Goal: Task Accomplishment & Management: Use online tool/utility

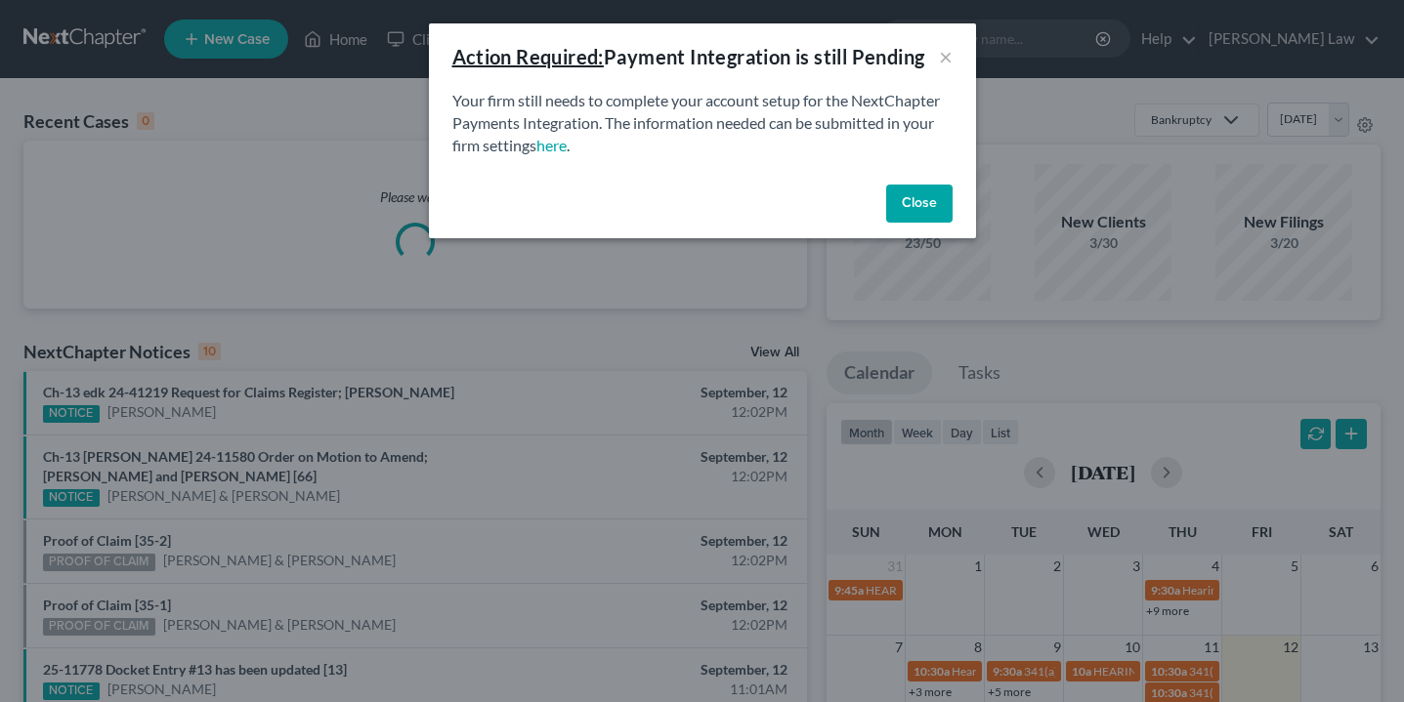
click at [944, 197] on button "Close" at bounding box center [919, 204] width 66 height 39
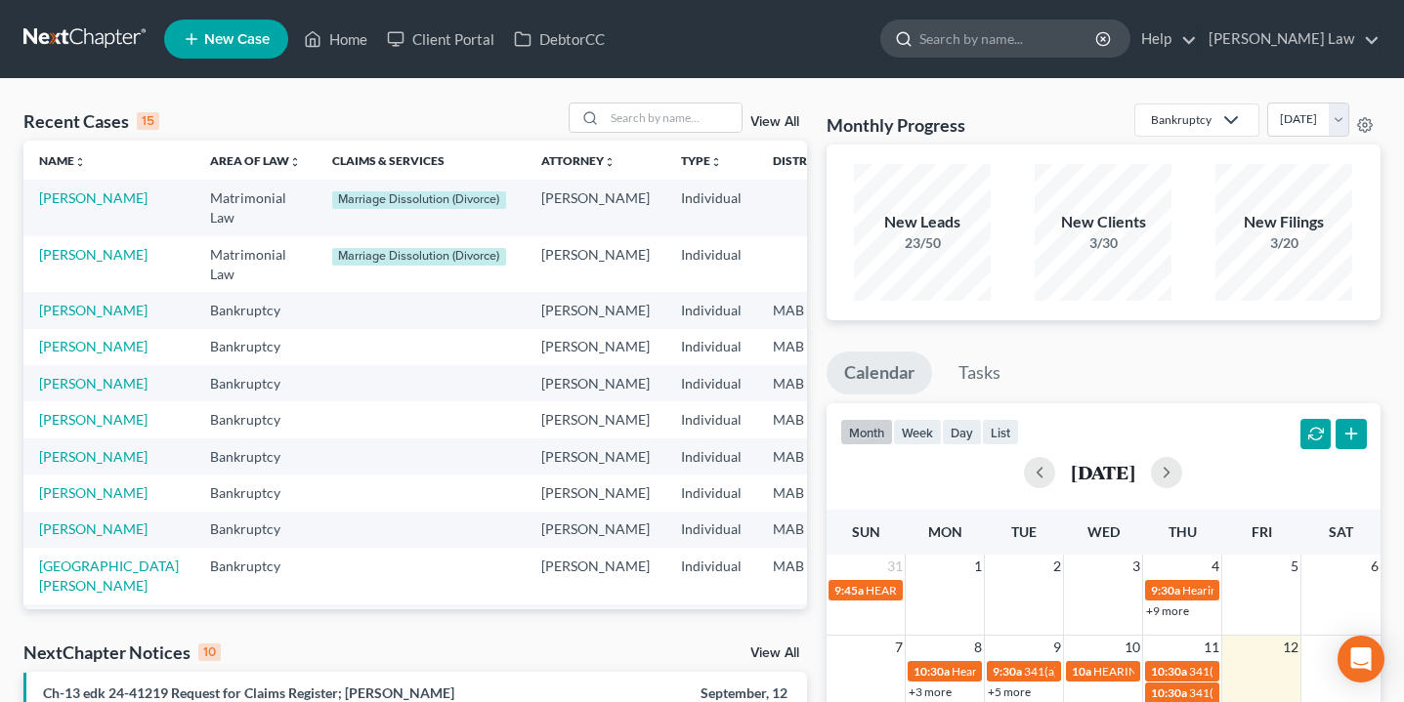
click at [1038, 45] on input "search" at bounding box center [1008, 39] width 179 height 36
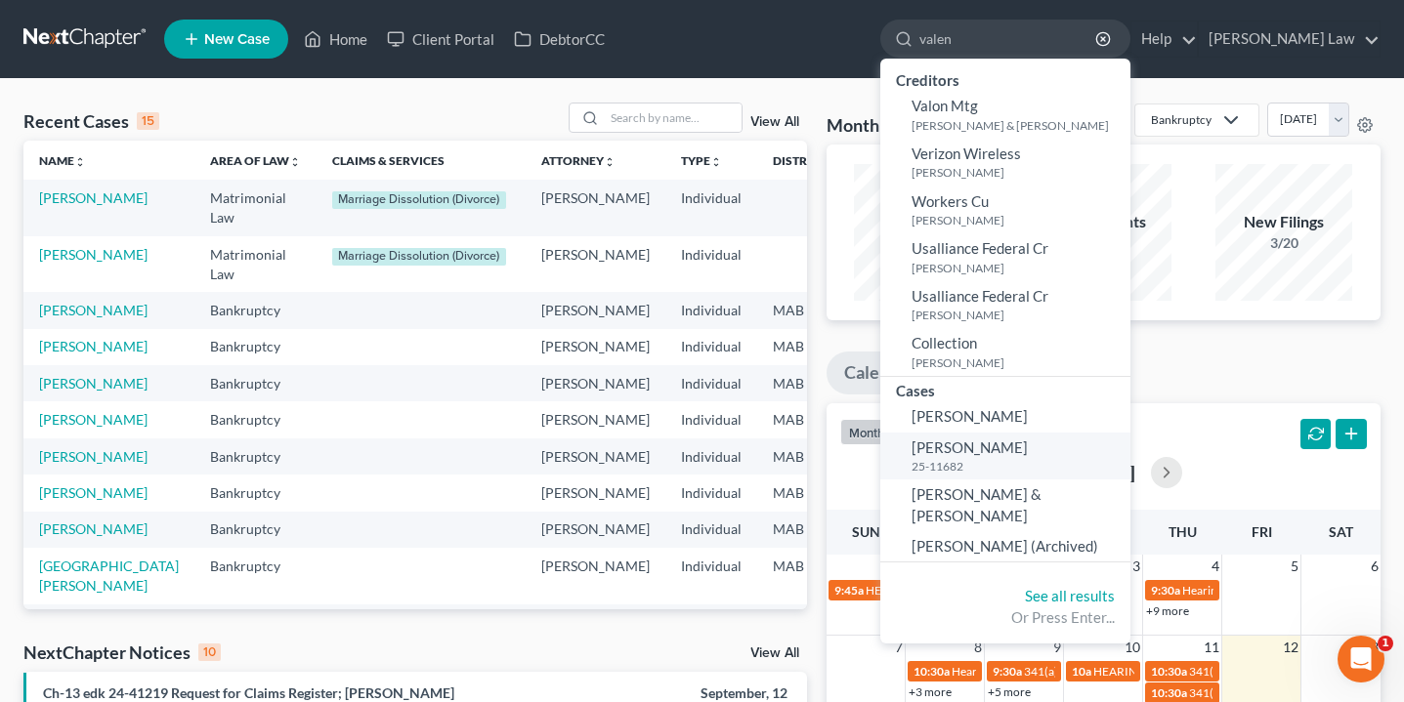
type input "valen"
click at [1028, 445] on span "[PERSON_NAME]" at bounding box center [970, 448] width 116 height 18
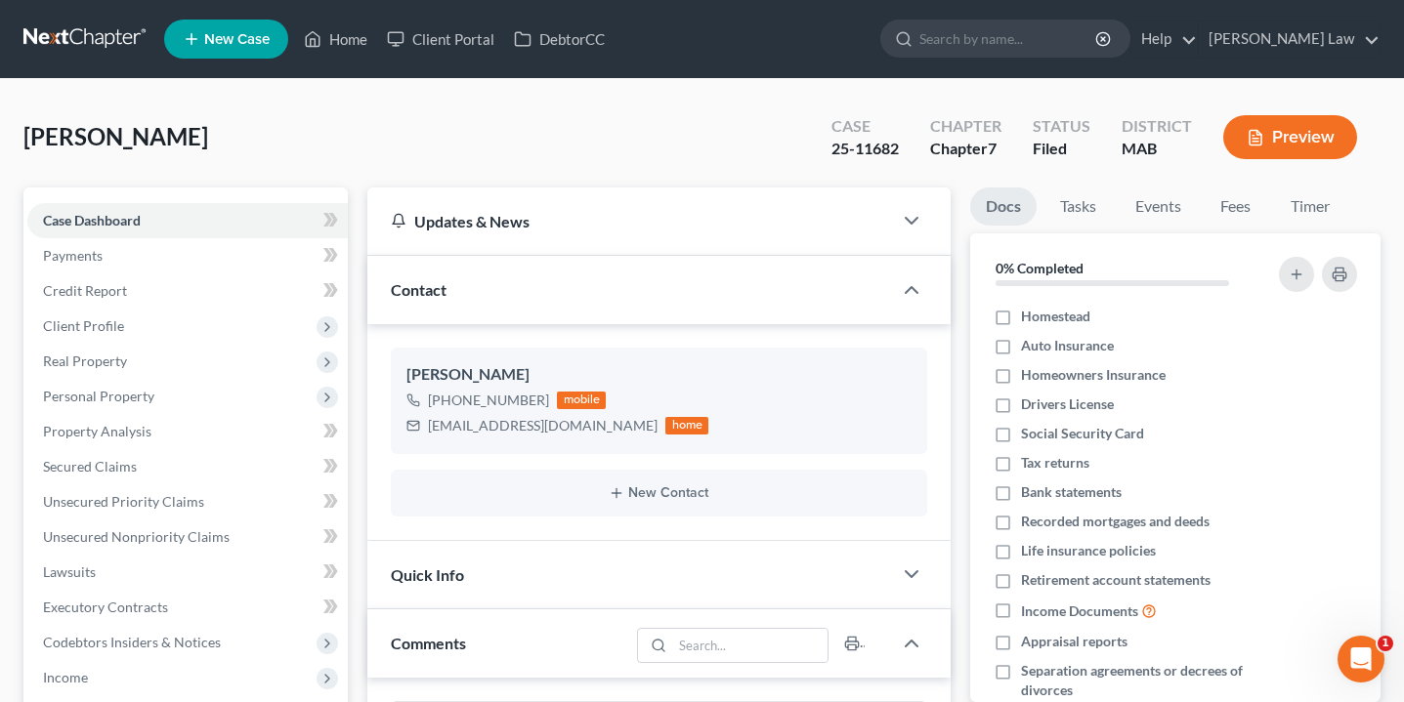
scroll to position [55, 0]
click at [1092, 45] on input "search" at bounding box center [1008, 39] width 179 height 36
type input "val"
click at [842, 454] on ng-include "[PERSON_NAME] [PHONE_NUMBER] mobile [EMAIL_ADDRESS][DOMAIN_NAME] home New Conta…" at bounding box center [658, 432] width 535 height 168
click at [1231, 209] on link "Fees" at bounding box center [1236, 207] width 63 height 38
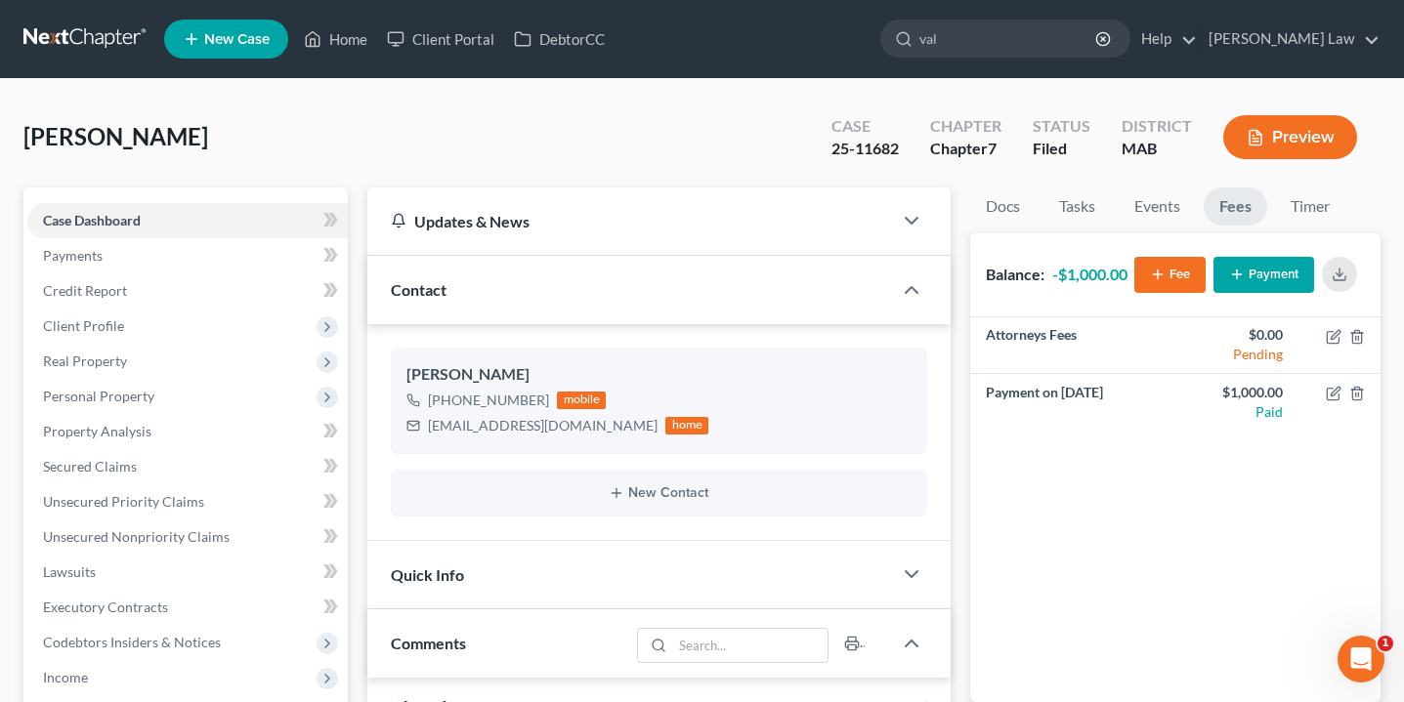
click at [1245, 268] on icon "button" at bounding box center [1237, 275] width 16 height 16
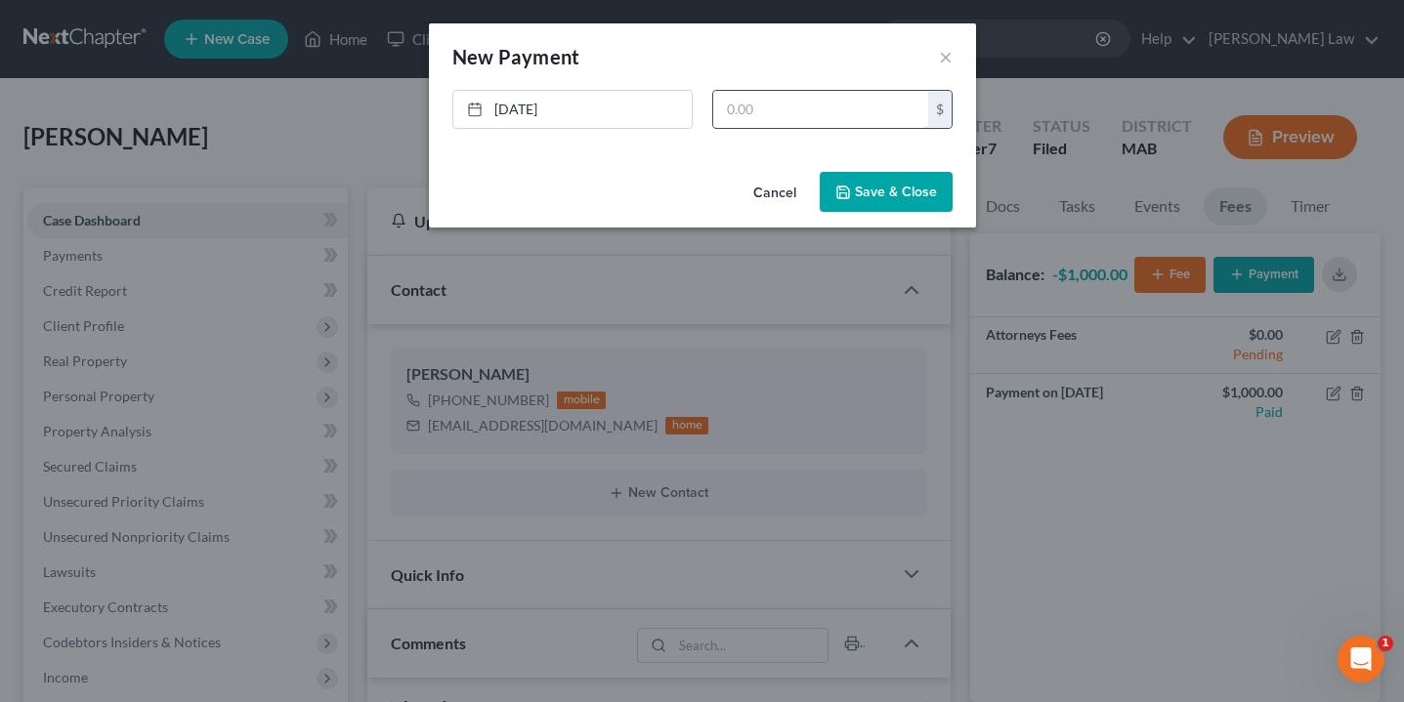
click at [769, 117] on input "text" at bounding box center [820, 109] width 215 height 37
type input "250.00"
click at [874, 199] on button "Save & Close" at bounding box center [886, 192] width 133 height 41
